Goal: Book appointment/travel/reservation

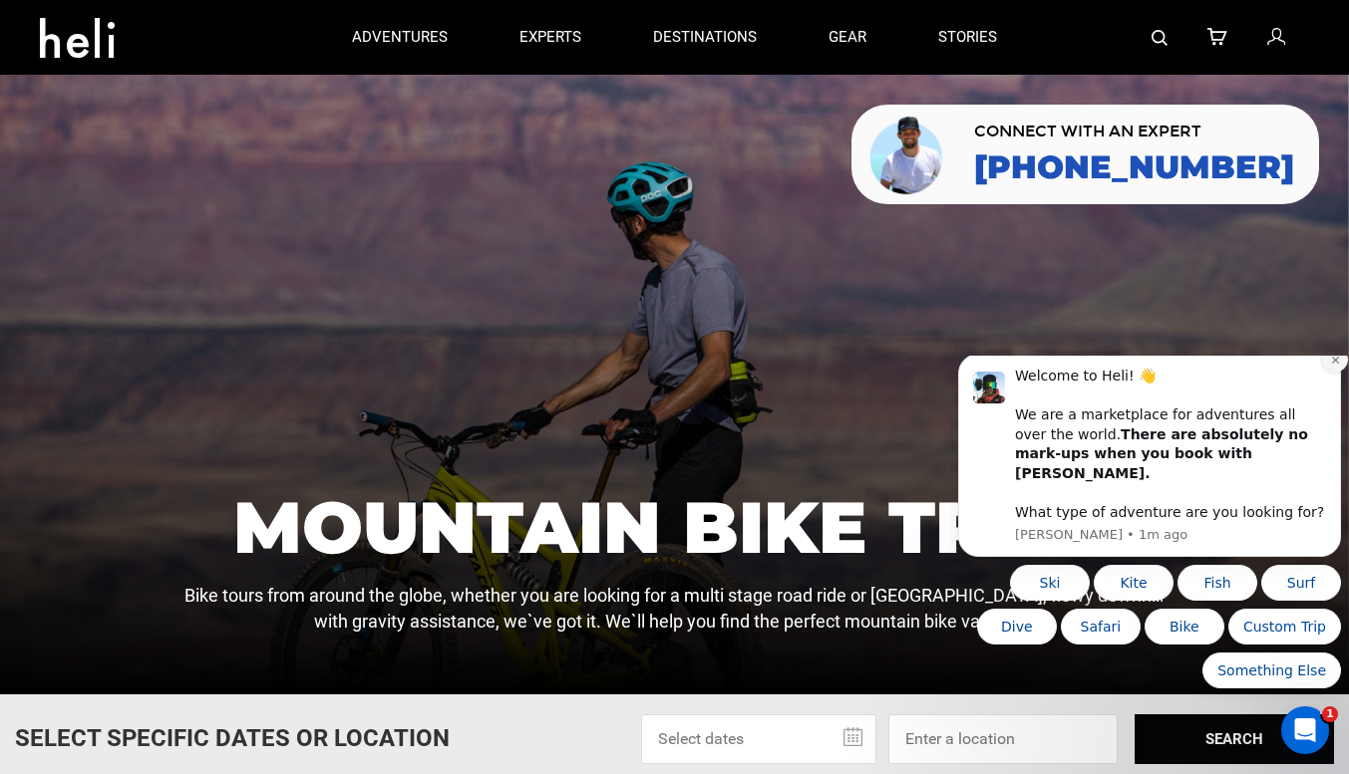
click at [1328, 373] on button "Dismiss notification" at bounding box center [1335, 360] width 26 height 26
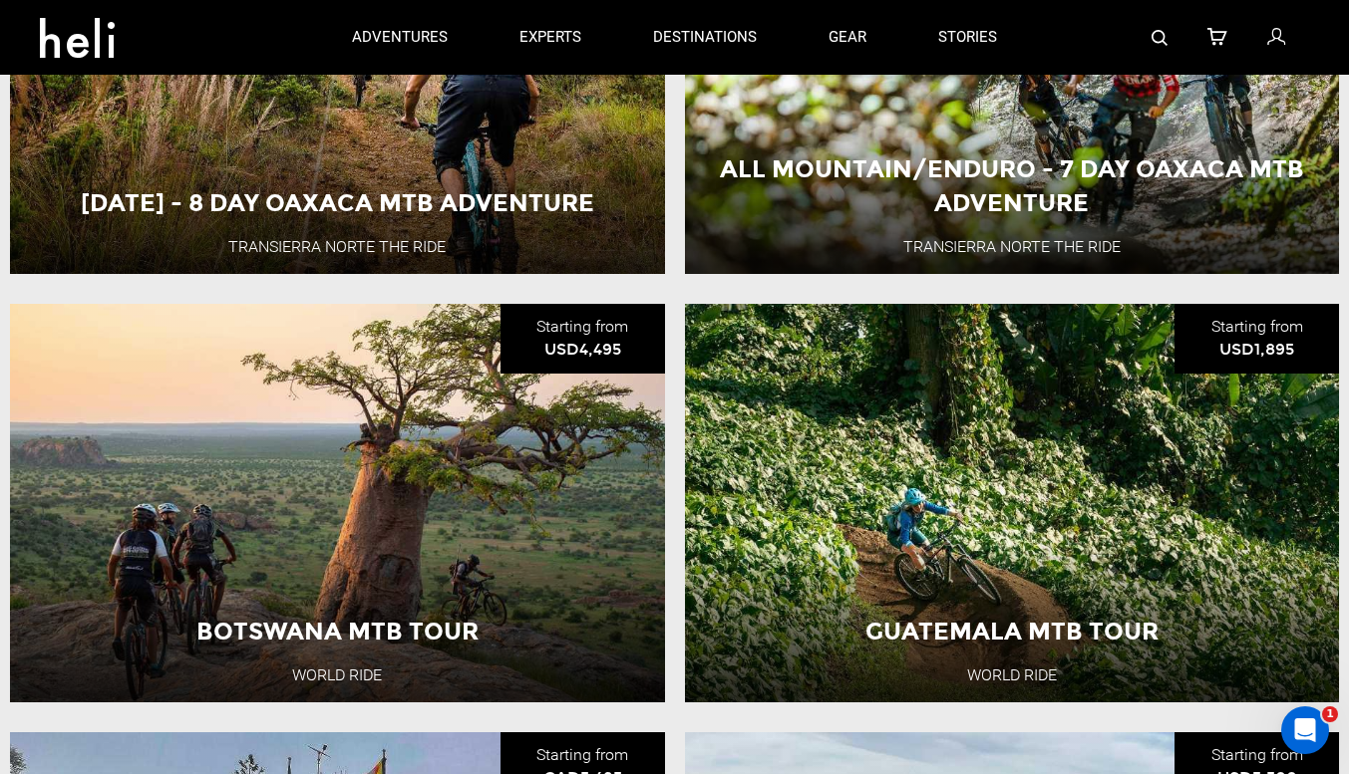
scroll to position [4389, 0]
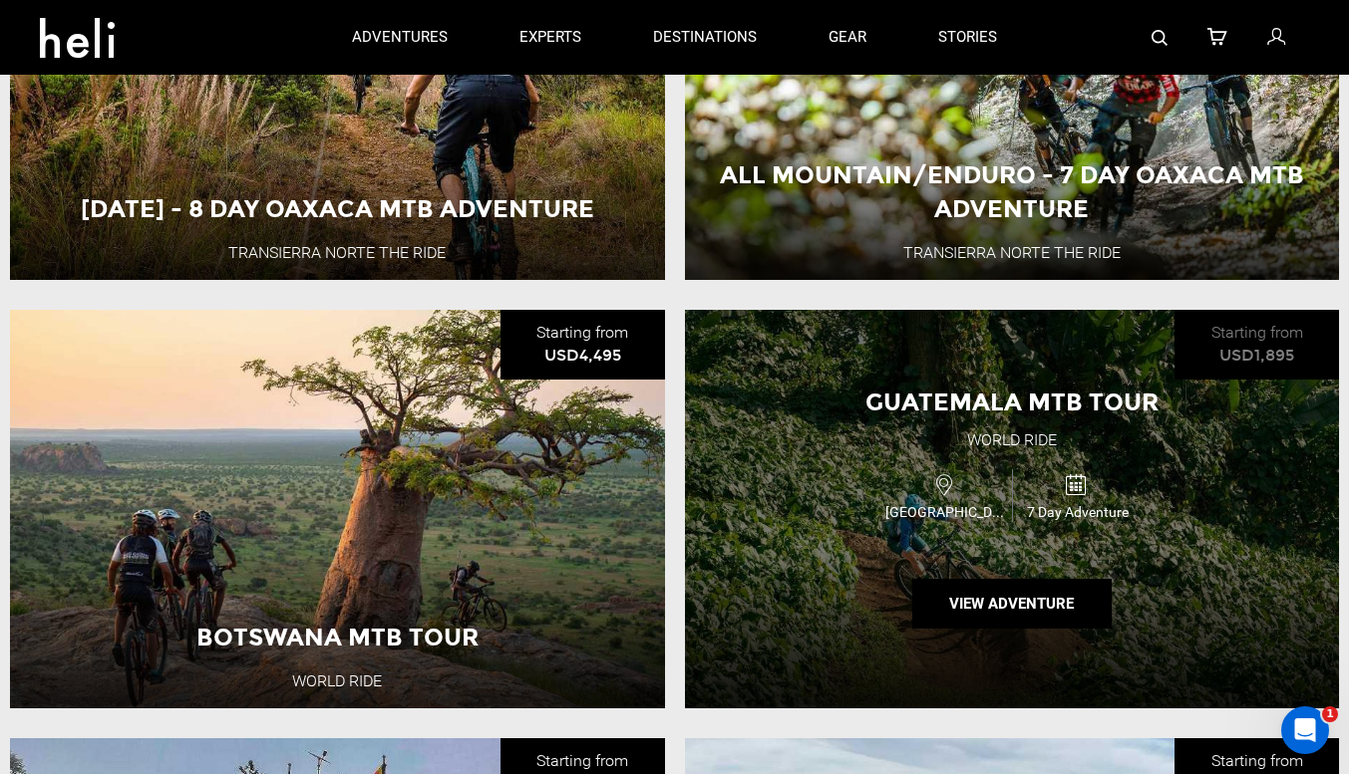
drag, startPoint x: 851, startPoint y: 345, endPoint x: 810, endPoint y: 313, distance: 51.8
click at [810, 313] on div "Guatemala MTB Tour World Ride [GEOGRAPHIC_DATA] 7 Day Adventure View Adventure" at bounding box center [1012, 509] width 655 height 399
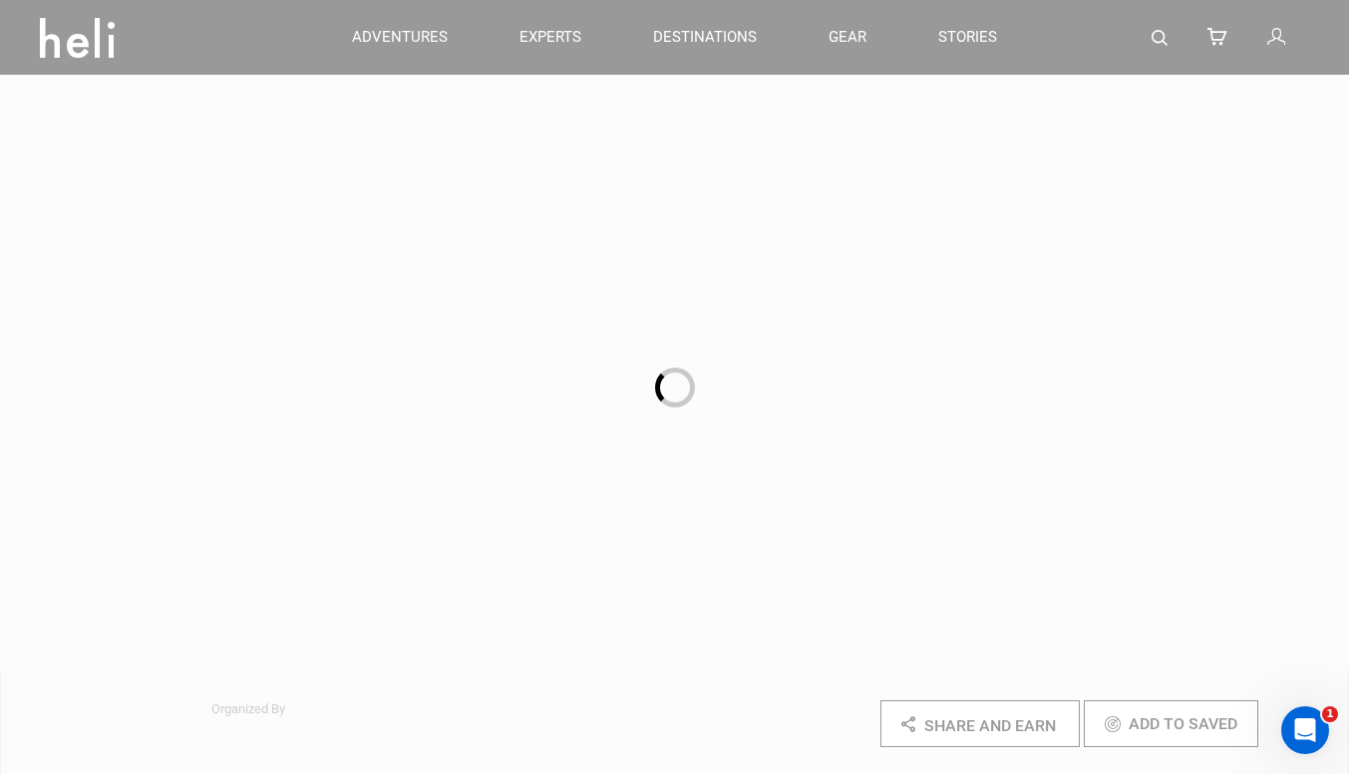
drag, startPoint x: 997, startPoint y: 441, endPoint x: 497, endPoint y: 33, distance: 644.6
click at [497, 33] on div at bounding box center [674, 387] width 1349 height 774
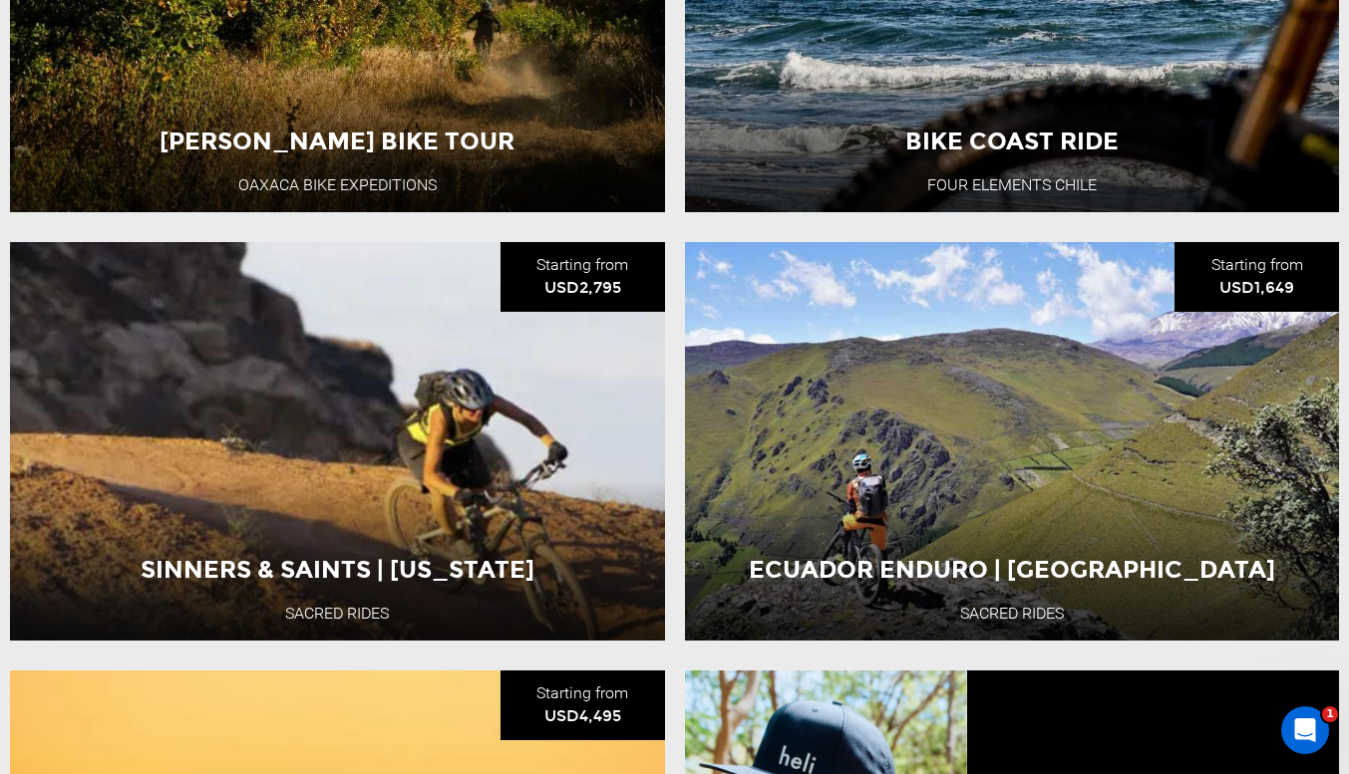
scroll to position [1457, 0]
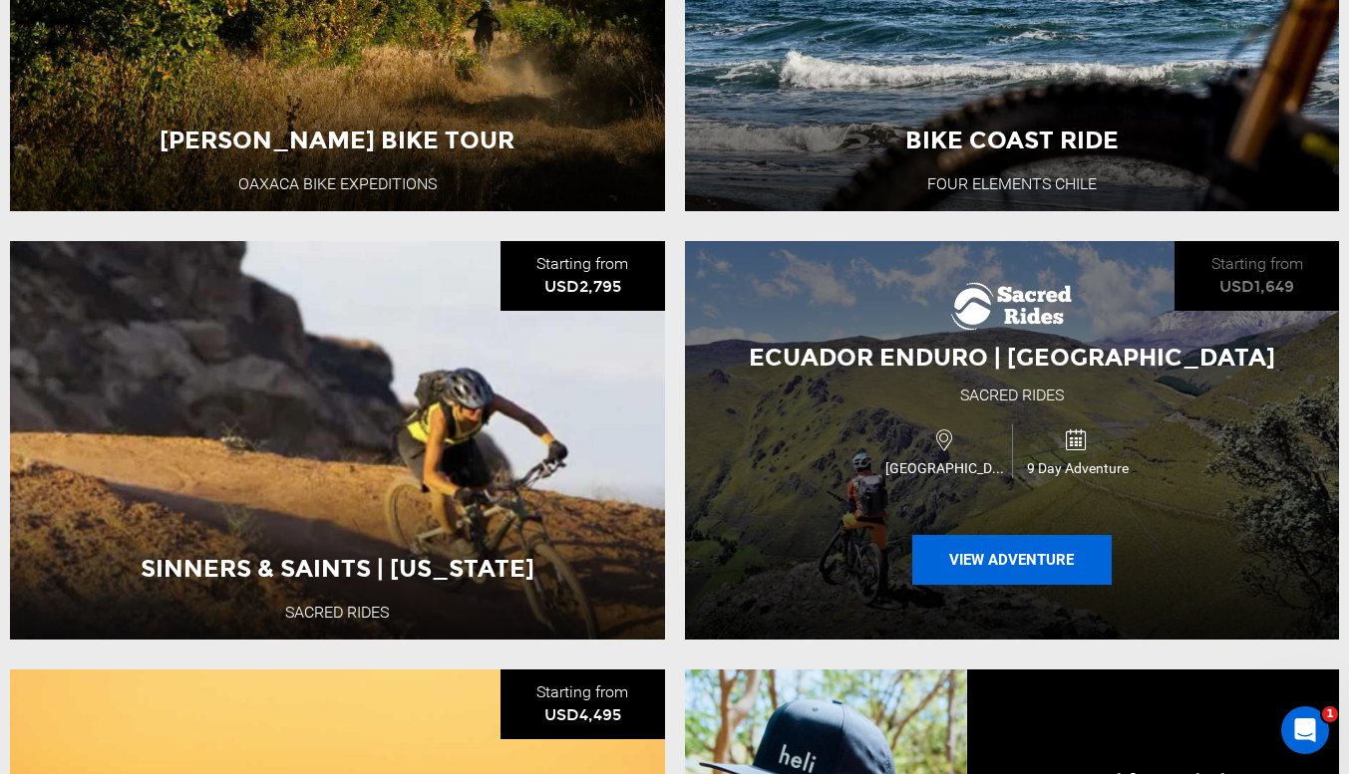
click at [974, 535] on button "View Adventure" at bounding box center [1011, 560] width 199 height 50
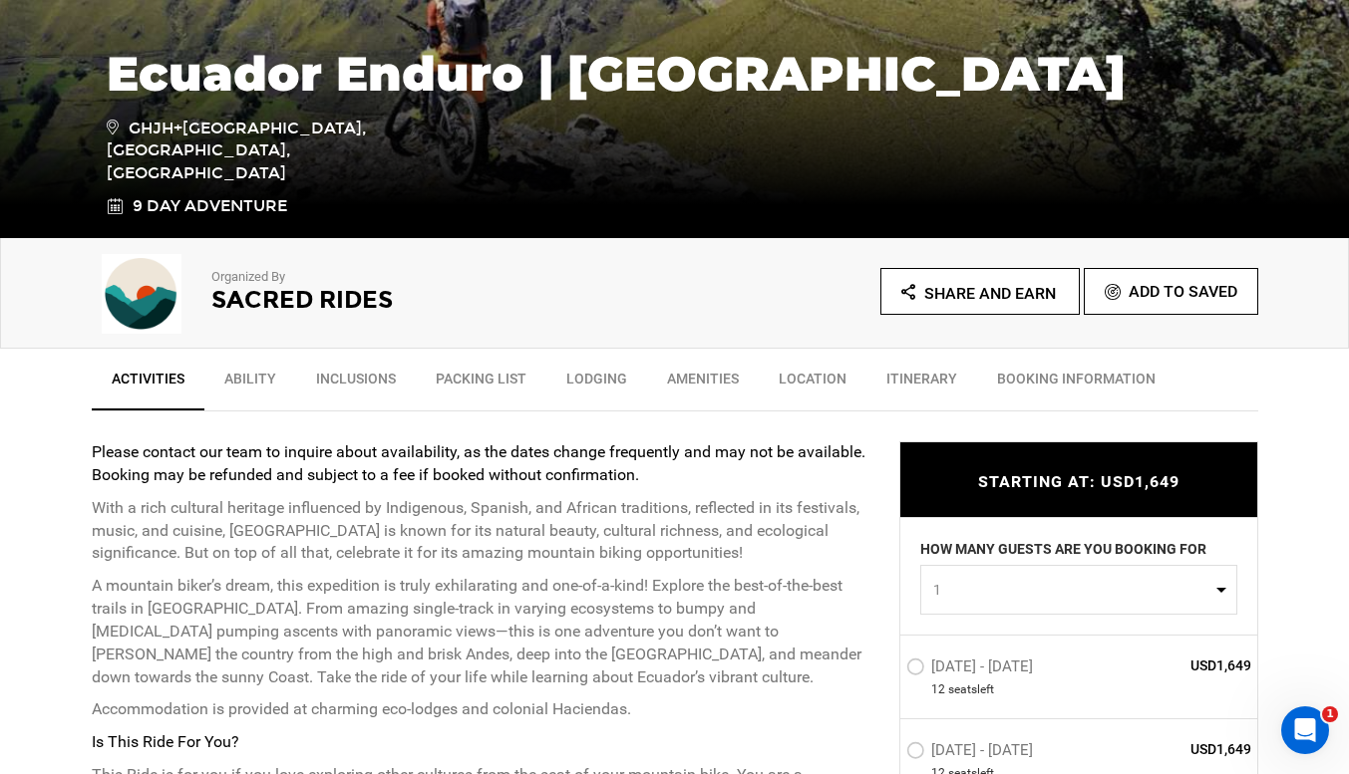
scroll to position [431, 0]
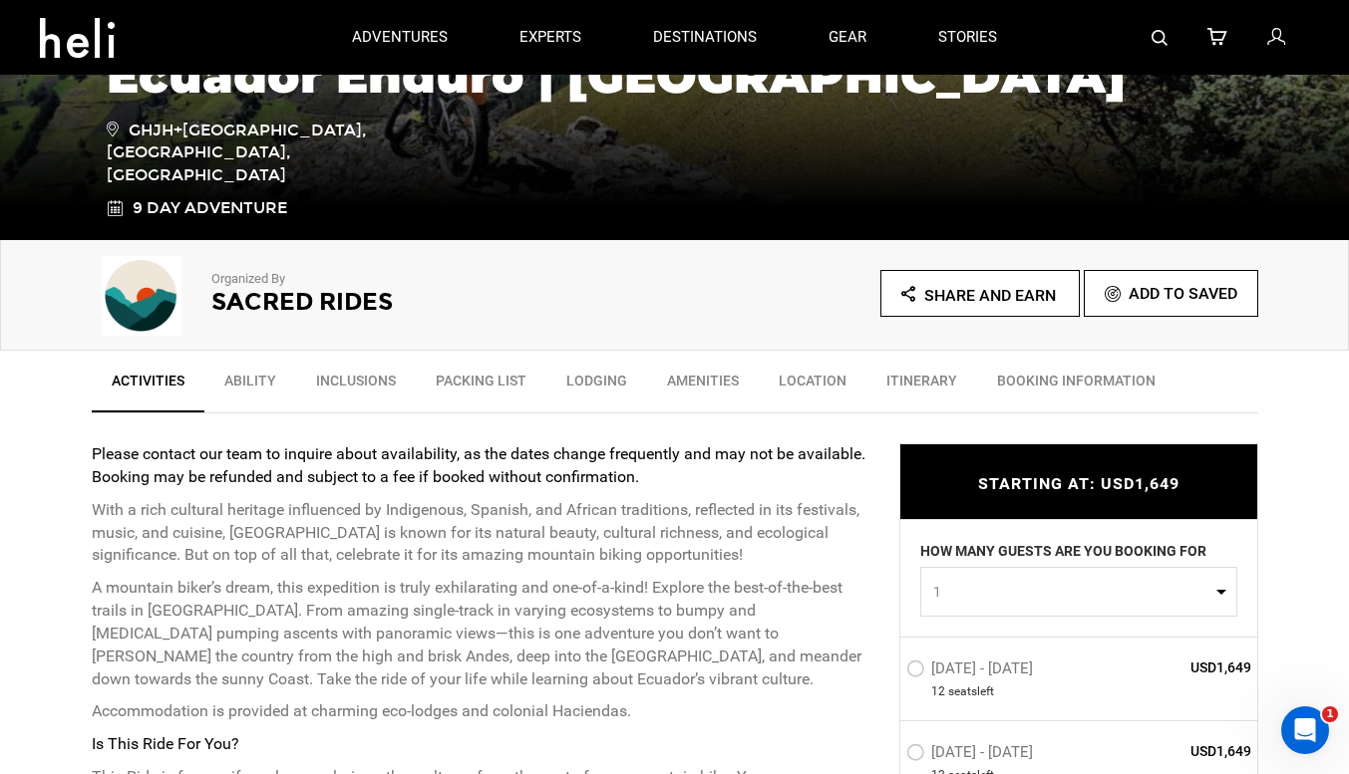
click at [1057, 382] on link "BOOKING INFORMATION" at bounding box center [1076, 386] width 198 height 50
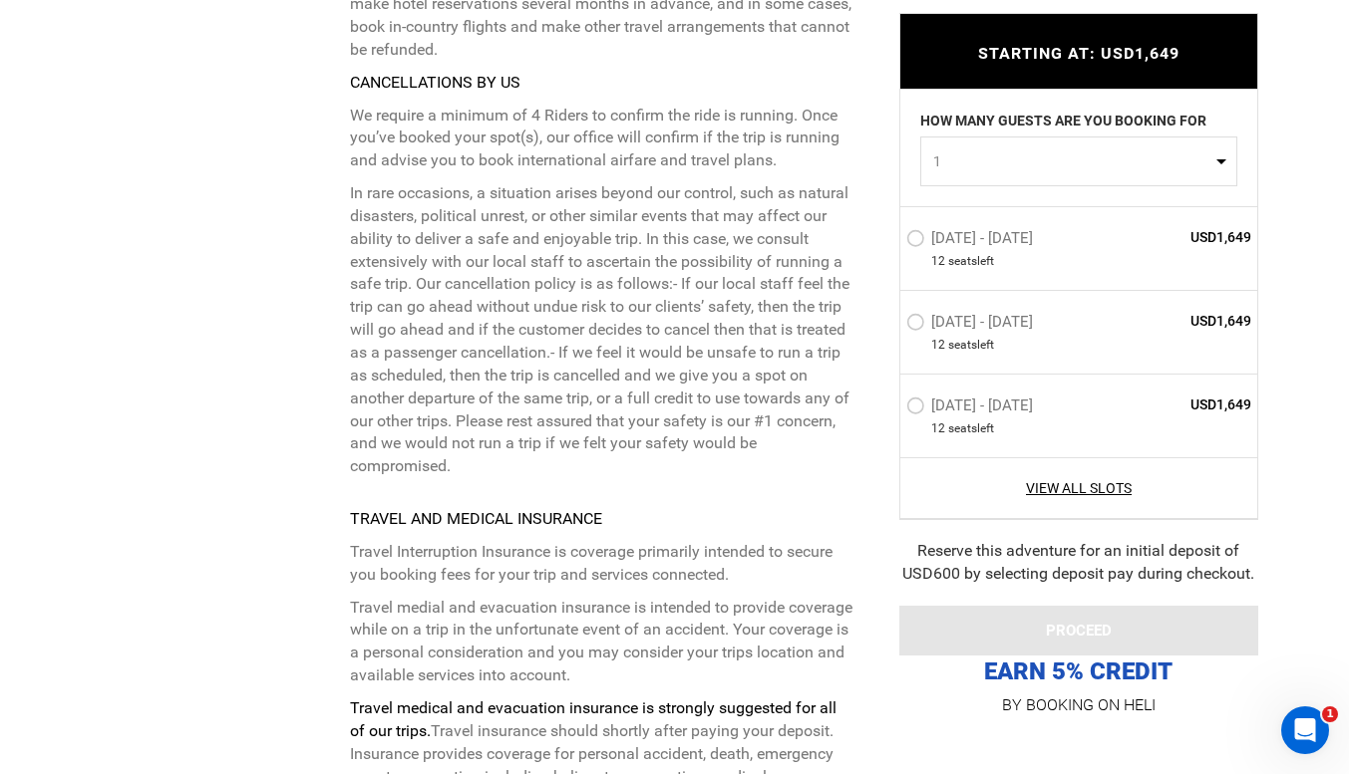
scroll to position [8829, 0]
